Goal: Transaction & Acquisition: Purchase product/service

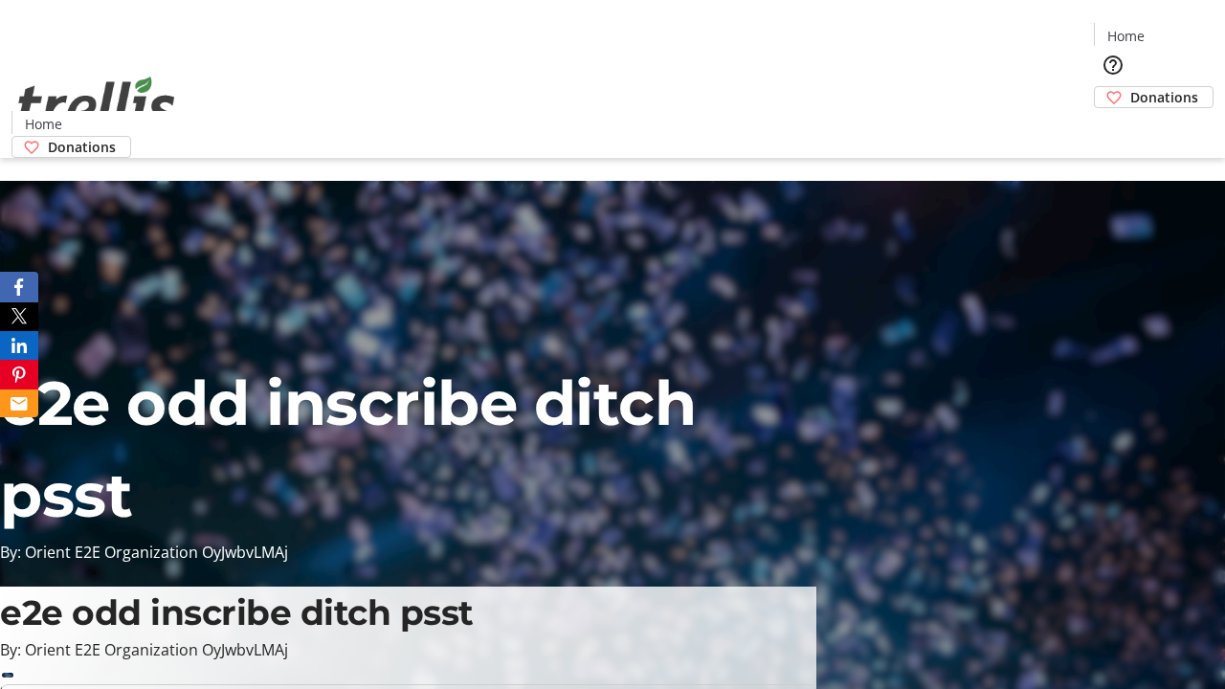
click at [1130, 87] on span "Donations" at bounding box center [1164, 97] width 68 height 20
